Goal: Navigation & Orientation: Find specific page/section

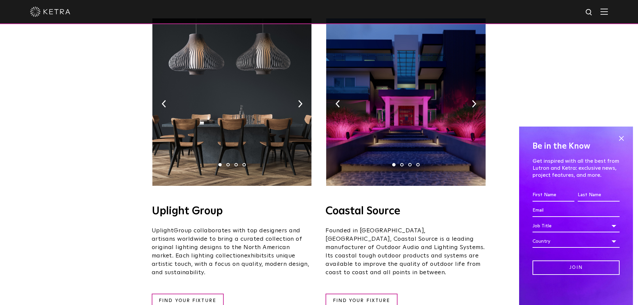
scroll to position [124, 0]
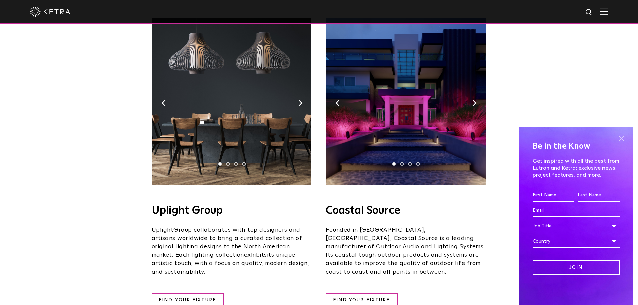
click at [621, 137] on span at bounding box center [621, 138] width 10 height 10
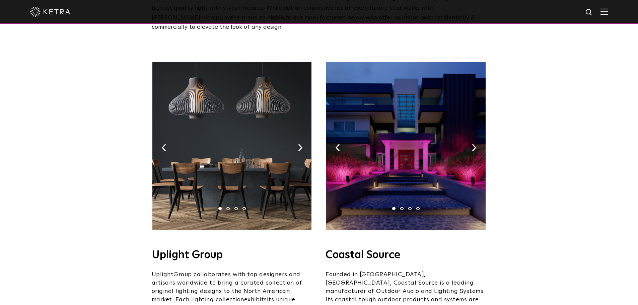
scroll to position [80, 0]
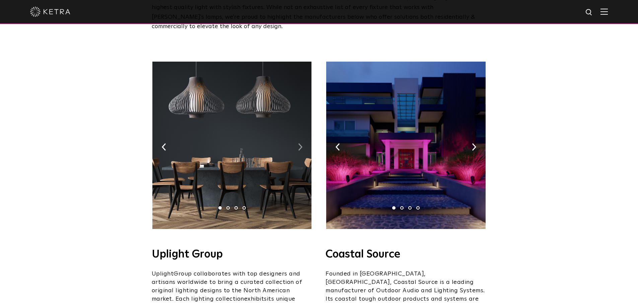
click at [300, 143] on img at bounding box center [300, 146] width 4 height 7
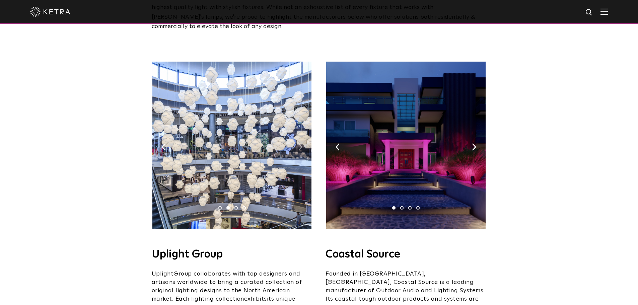
click at [300, 143] on img at bounding box center [300, 146] width 4 height 7
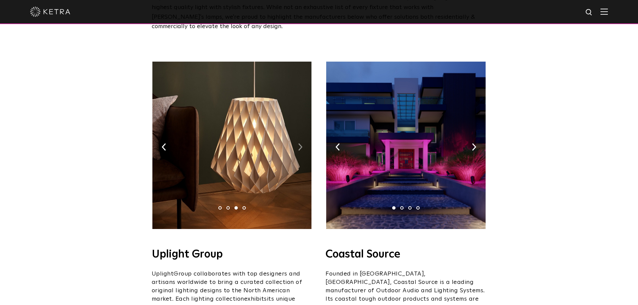
click at [300, 143] on img at bounding box center [300, 146] width 4 height 7
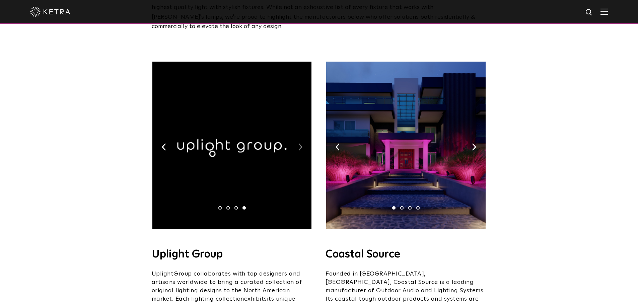
click at [300, 143] on img at bounding box center [300, 146] width 4 height 7
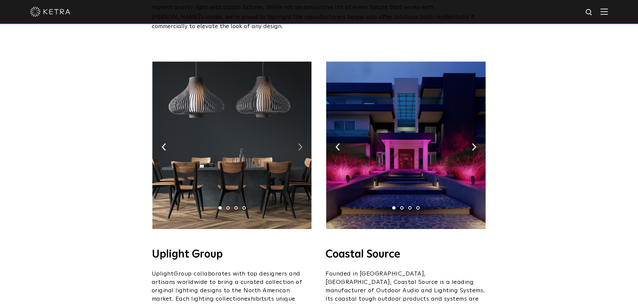
click at [300, 143] on img at bounding box center [300, 146] width 4 height 7
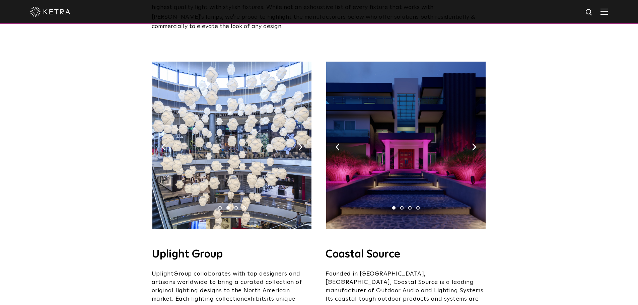
click at [478, 136] on img at bounding box center [405, 145] width 159 height 167
click at [473, 143] on img at bounding box center [474, 146] width 4 height 7
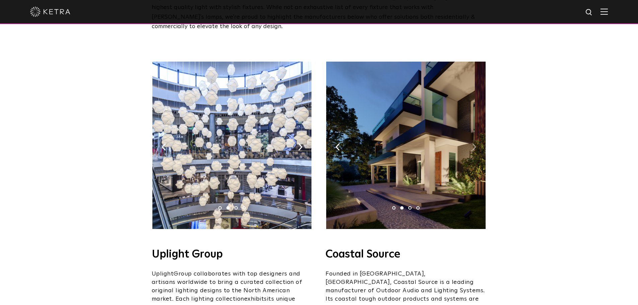
click at [473, 143] on img at bounding box center [474, 146] width 4 height 7
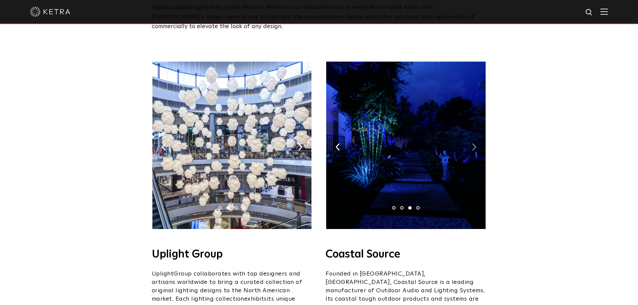
click at [473, 143] on img at bounding box center [474, 146] width 4 height 7
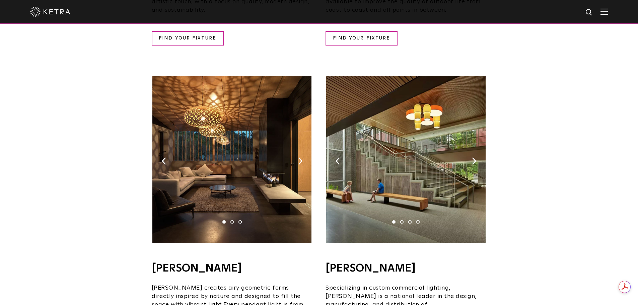
scroll to position [0, 0]
click at [474, 157] on img at bounding box center [474, 160] width 4 height 7
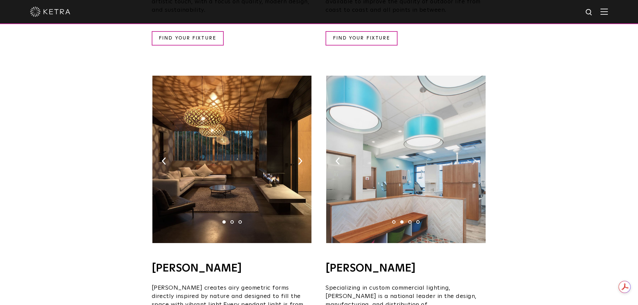
click at [474, 157] on img at bounding box center [474, 160] width 4 height 7
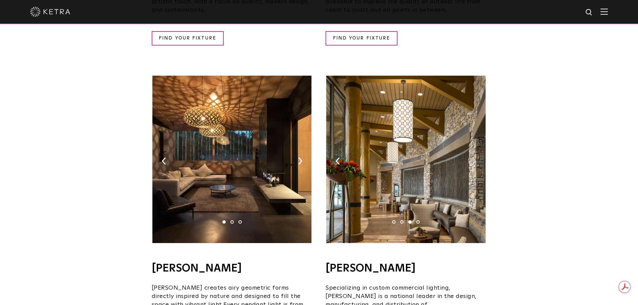
click at [474, 157] on img at bounding box center [474, 160] width 4 height 7
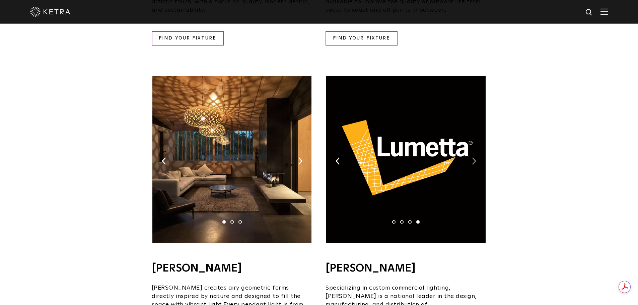
click at [474, 157] on img at bounding box center [474, 160] width 4 height 7
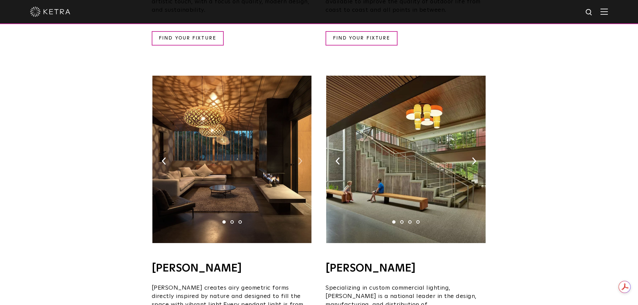
click at [300, 157] on img at bounding box center [300, 160] width 4 height 7
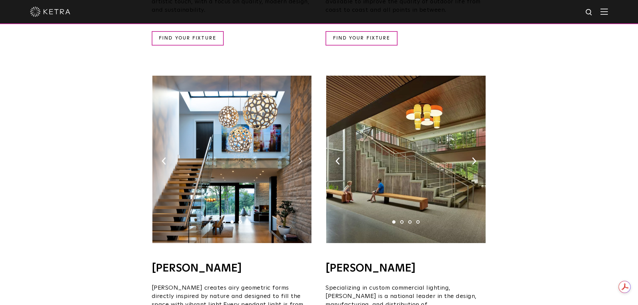
click at [300, 157] on img at bounding box center [300, 160] width 4 height 7
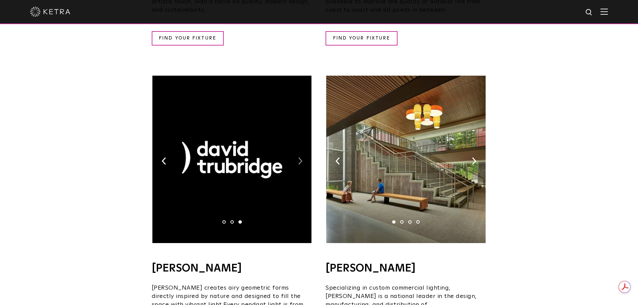
click at [300, 157] on img at bounding box center [300, 160] width 4 height 7
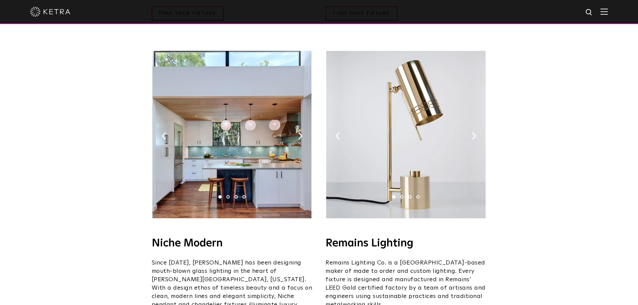
scroll to position [739, 0]
click at [299, 132] on img at bounding box center [300, 135] width 4 height 7
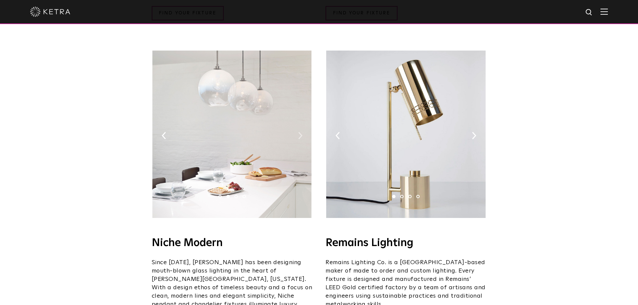
click at [299, 132] on img at bounding box center [300, 135] width 4 height 7
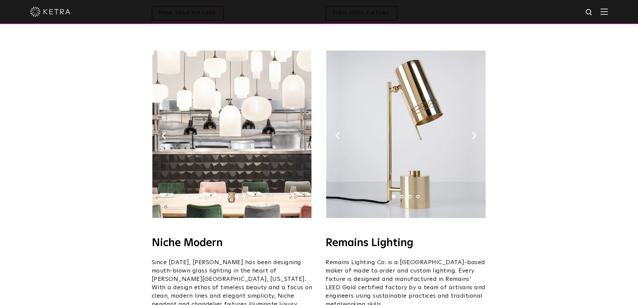
click at [299, 132] on img at bounding box center [300, 135] width 4 height 7
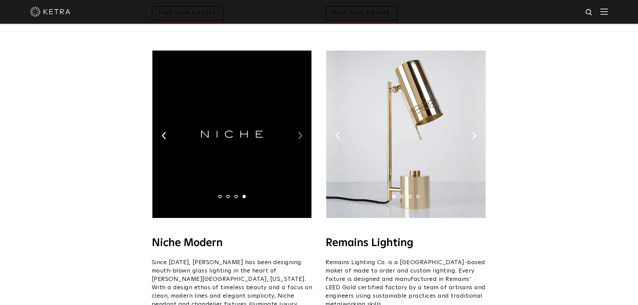
click at [299, 132] on img at bounding box center [300, 135] width 4 height 7
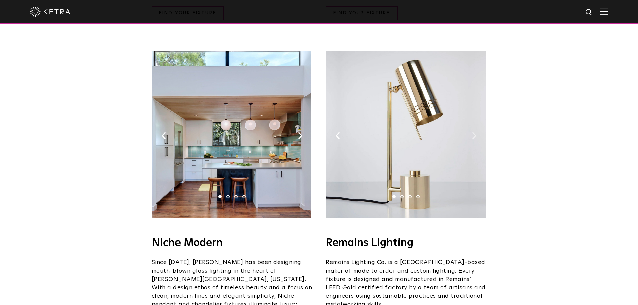
click at [473, 132] on img at bounding box center [474, 135] width 4 height 7
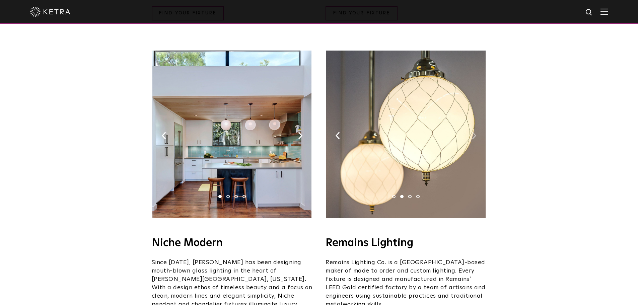
click at [473, 132] on img at bounding box center [474, 135] width 4 height 7
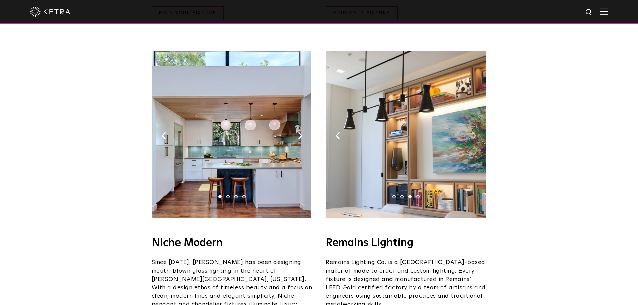
click at [473, 132] on img at bounding box center [474, 135] width 4 height 7
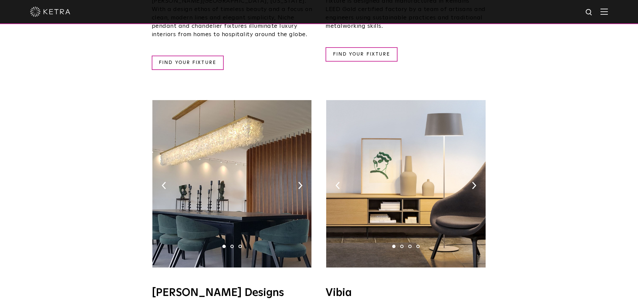
scroll to position [1018, 0]
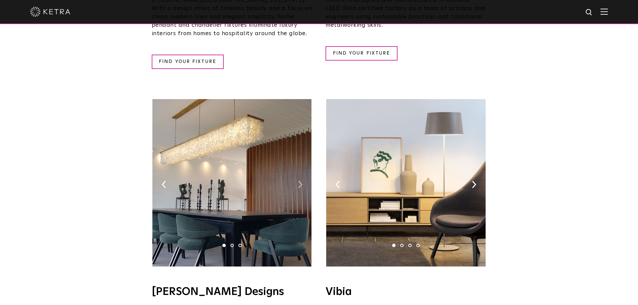
click at [300, 181] on img at bounding box center [300, 184] width 4 height 7
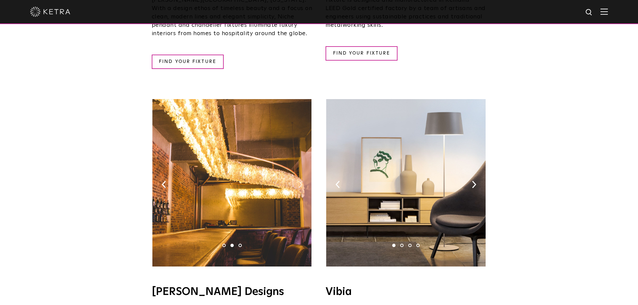
click at [300, 181] on img at bounding box center [300, 184] width 4 height 7
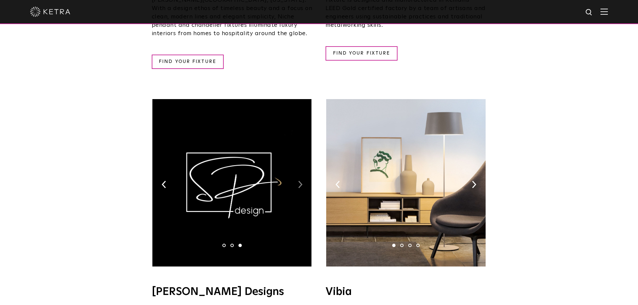
click at [300, 181] on img at bounding box center [300, 184] width 4 height 7
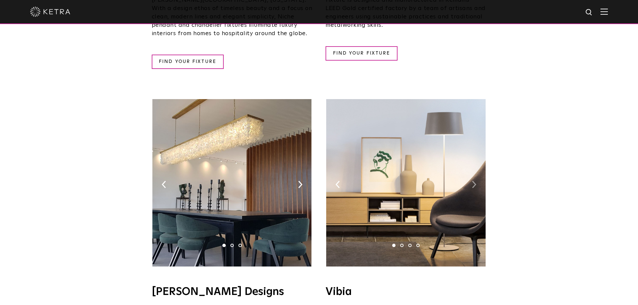
click at [473, 181] on img at bounding box center [474, 184] width 4 height 7
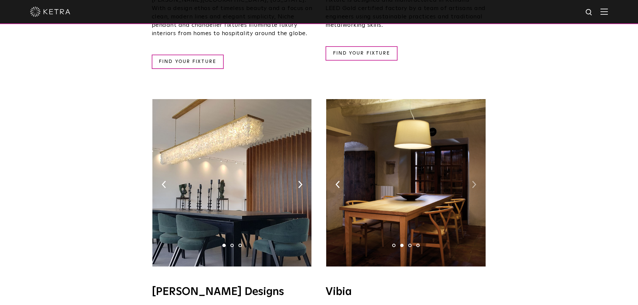
click at [473, 181] on img at bounding box center [474, 184] width 4 height 7
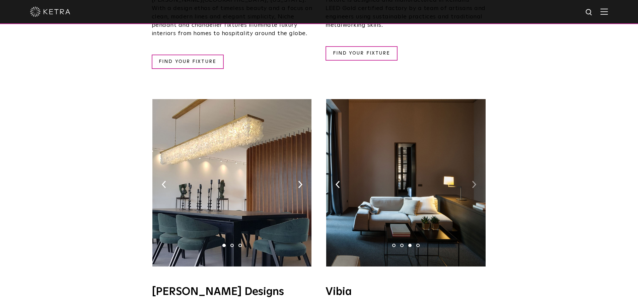
click at [473, 181] on img at bounding box center [474, 184] width 4 height 7
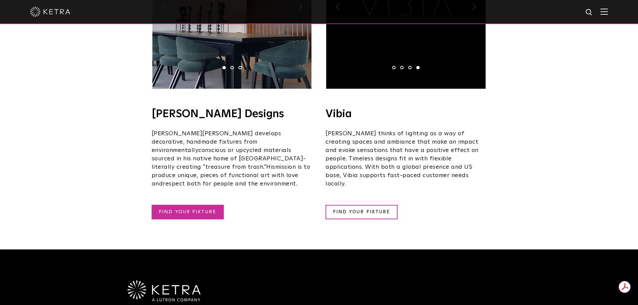
scroll to position [0, 0]
click at [212, 205] on link "FIND YOUR FIXTURE" at bounding box center [188, 212] width 72 height 14
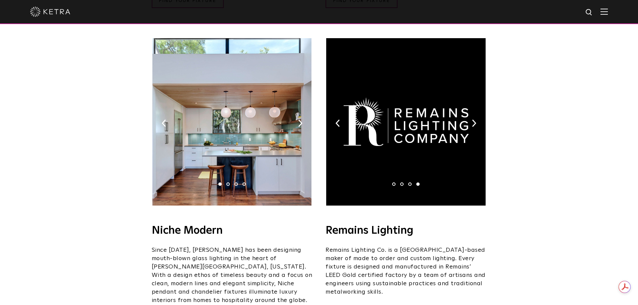
click at [473, 119] on img at bounding box center [474, 122] width 4 height 7
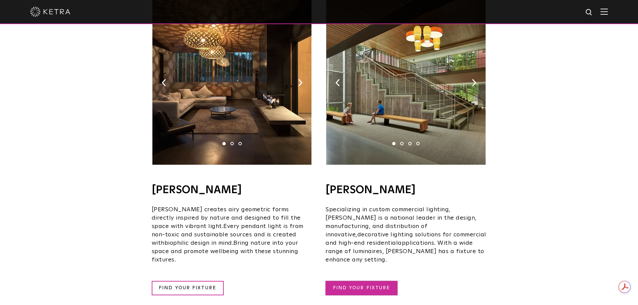
click at [355, 281] on link "FIND YOUR FIXTURE" at bounding box center [361, 288] width 72 height 14
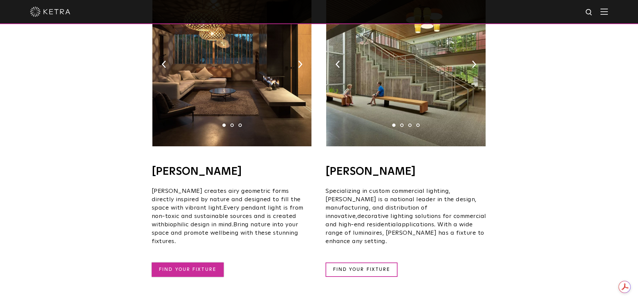
click at [210, 262] on link "FIND YOUR FIXTURE" at bounding box center [188, 269] width 72 height 14
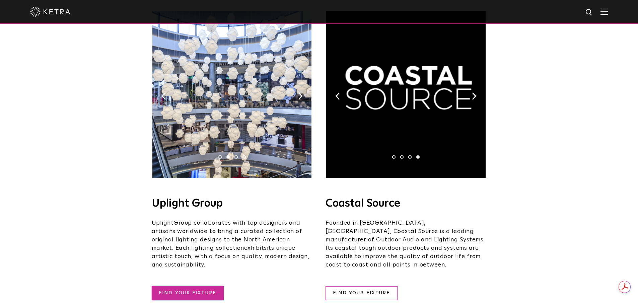
click at [195, 286] on link "FIND YOUR FIXTURE" at bounding box center [188, 293] width 72 height 14
